Goal: Transaction & Acquisition: Purchase product/service

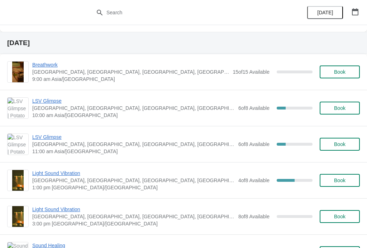
scroll to position [143, 0]
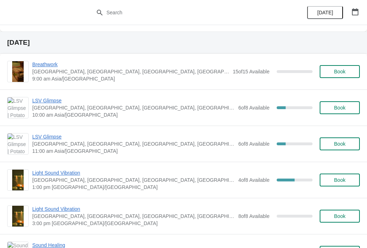
click at [47, 103] on span "LSV Glimpse" at bounding box center [133, 100] width 202 height 7
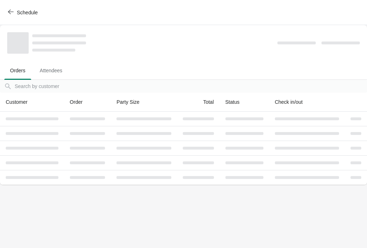
scroll to position [0, 0]
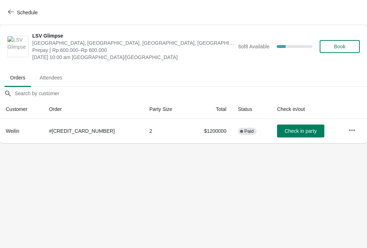
click at [11, 9] on icon "button" at bounding box center [11, 12] width 6 height 6
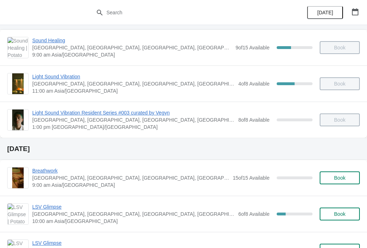
scroll to position [37, 0]
click at [339, 213] on span "Book" at bounding box center [339, 214] width 11 height 6
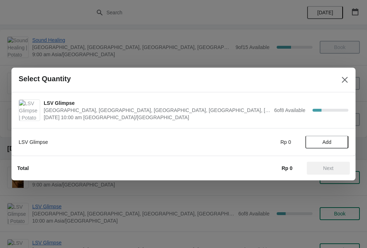
click at [330, 143] on span "Add" at bounding box center [326, 142] width 9 height 6
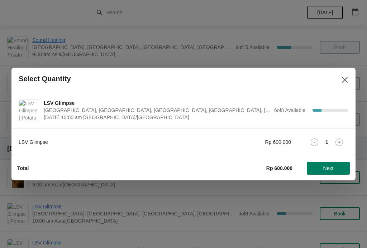
click at [334, 168] on span "Next" at bounding box center [328, 168] width 32 height 6
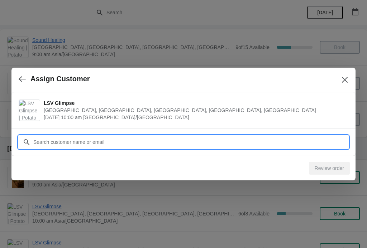
click at [320, 142] on input "Customer" at bounding box center [190, 142] width 315 height 13
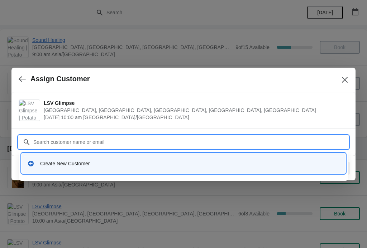
click at [267, 167] on div "Create New Customer" at bounding box center [189, 163] width 299 height 7
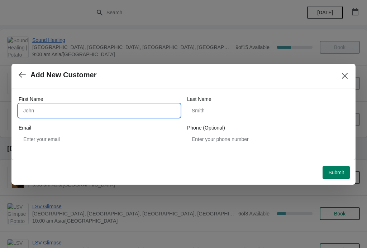
click at [30, 113] on input "First Name" at bounding box center [99, 110] width 161 height 13
type input "Hyebin"
click at [228, 102] on div "Last Name" at bounding box center [267, 99] width 161 height 7
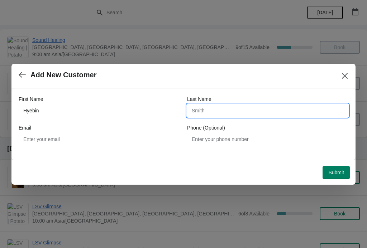
click at [231, 113] on input "Last Name" at bounding box center [267, 110] width 161 height 13
type input "Jaun"
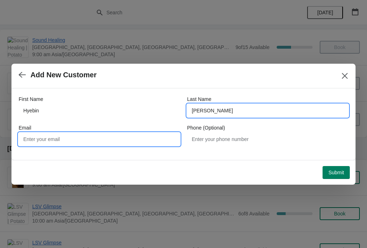
click at [96, 134] on input "Email" at bounding box center [99, 139] width 161 height 13
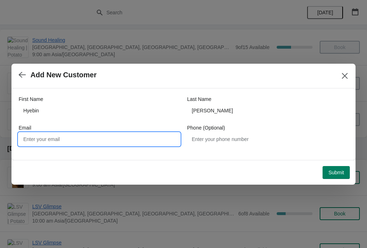
click at [29, 137] on input "Email" at bounding box center [99, 139] width 161 height 13
type input "5"
type input "heavenbin@gmail.com"
click at [337, 173] on span "Submit" at bounding box center [336, 173] width 16 height 6
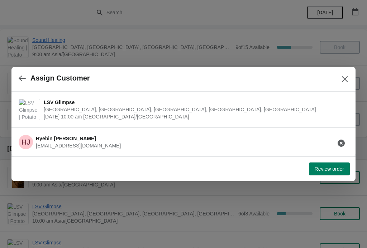
click at [336, 170] on span "Review order" at bounding box center [328, 169] width 29 height 6
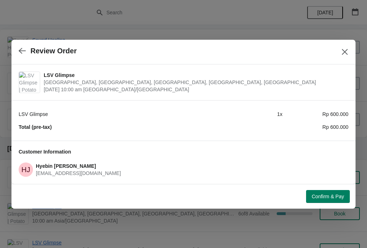
click at [337, 196] on span "Confirm & Pay" at bounding box center [327, 197] width 32 height 6
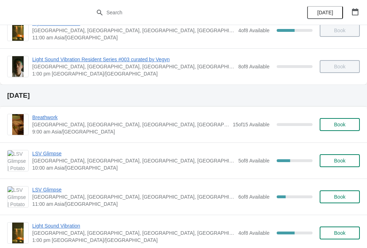
scroll to position [92, 0]
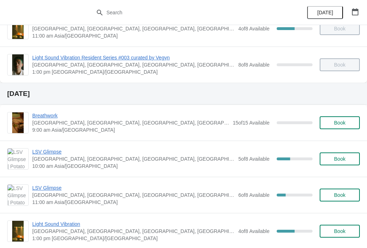
click at [53, 151] on span "LSV Glimpse" at bounding box center [133, 151] width 202 height 7
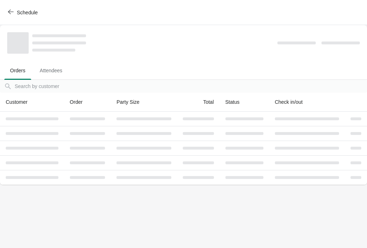
scroll to position [0, 0]
